Goal: Information Seeking & Learning: Learn about a topic

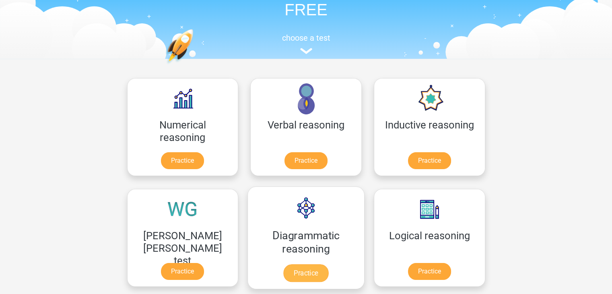
scroll to position [57, 0]
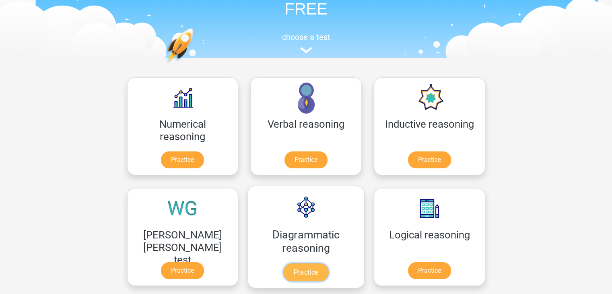
click at [283, 263] on link "Practice" at bounding box center [305, 272] width 45 height 18
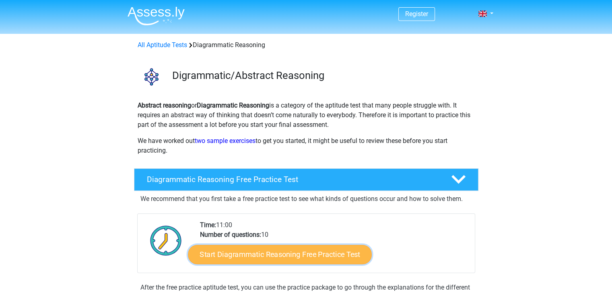
click at [272, 254] on link "Start Diagrammatic Reasoning Free Practice Test" at bounding box center [280, 253] width 184 height 19
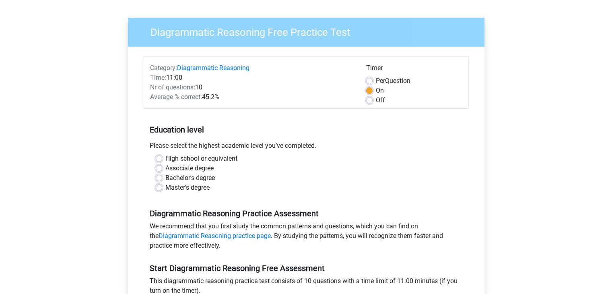
scroll to position [68, 0]
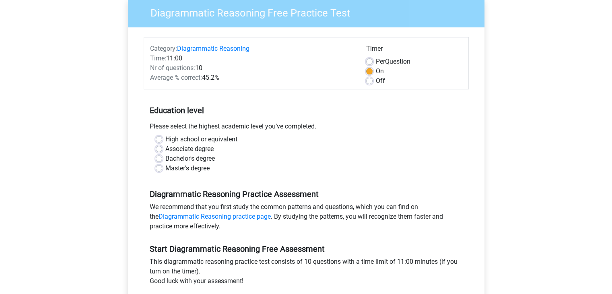
click at [165, 159] on label "Bachelor's degree" at bounding box center [190, 159] width 50 height 10
click at [160, 159] on input "Bachelor's degree" at bounding box center [159, 158] width 6 height 8
radio input "true"
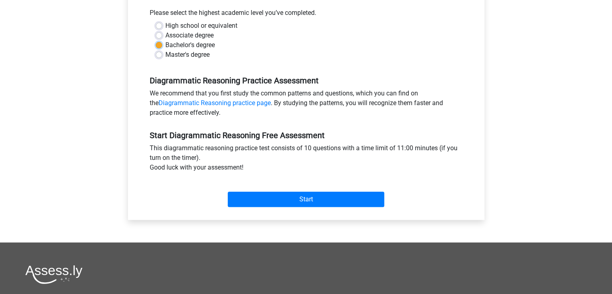
scroll to position [193, 0]
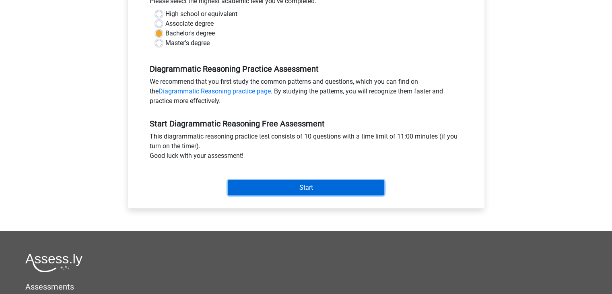
click at [268, 188] on input "Start" at bounding box center [306, 187] width 157 height 15
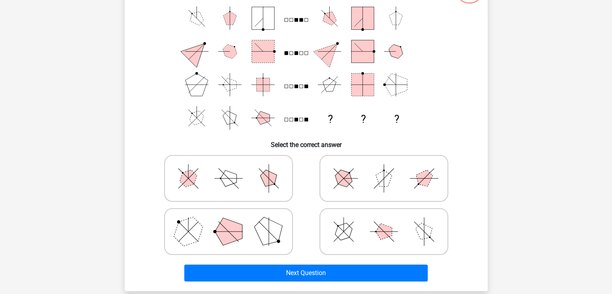
scroll to position [72, 0]
click at [366, 229] on icon at bounding box center [384, 231] width 121 height 40
click at [384, 221] on input "radio" at bounding box center [386, 218] width 5 height 5
radio input "true"
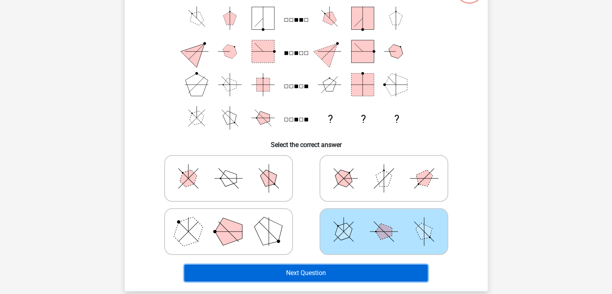
click at [314, 274] on button "Next Question" at bounding box center [306, 272] width 244 height 17
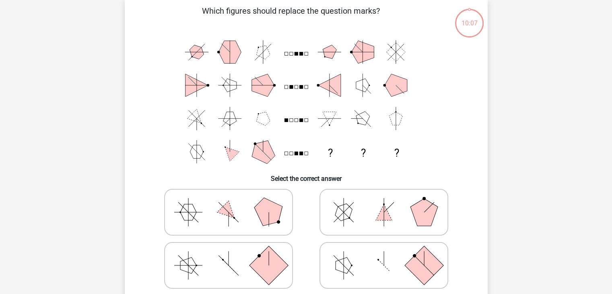
scroll to position [37, 0]
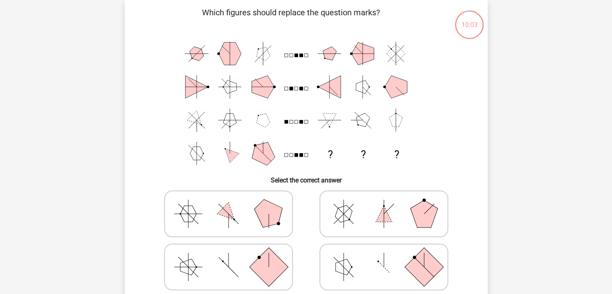
click at [366, 200] on icon at bounding box center [384, 214] width 121 height 40
click at [384, 200] on input "radio" at bounding box center [386, 200] width 5 height 5
radio input "true"
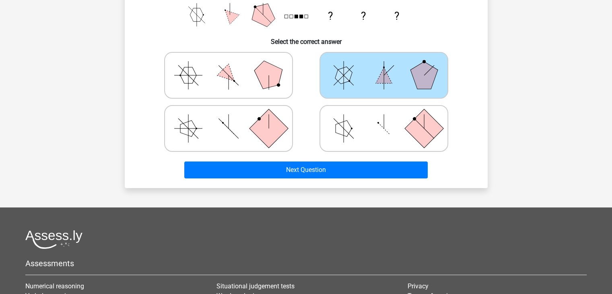
scroll to position [181, 0]
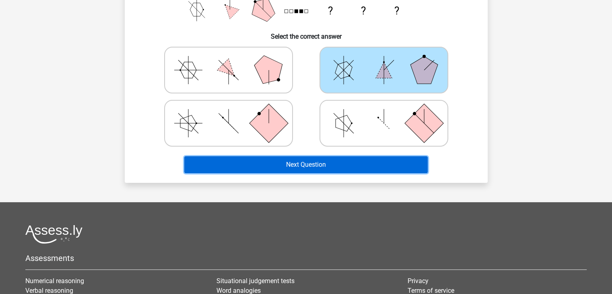
click at [340, 160] on button "Next Question" at bounding box center [306, 164] width 244 height 17
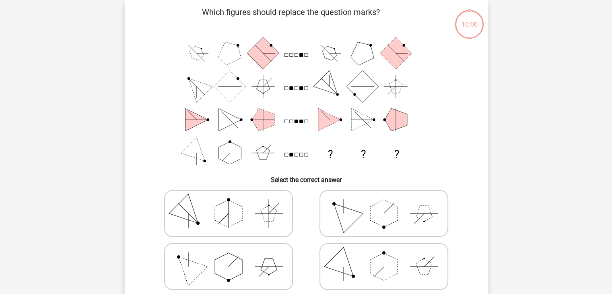
scroll to position [37, 0]
